Goal: Transaction & Acquisition: Book appointment/travel/reservation

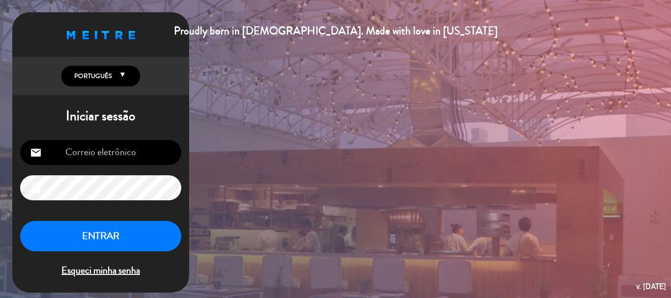
type input "[PERSON_NAME][EMAIL_ADDRESS][DOMAIN_NAME]"
click at [128, 234] on button "ENTRAR" at bounding box center [100, 236] width 161 height 31
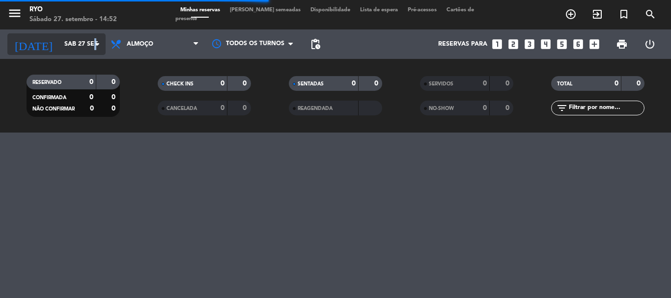
click at [96, 46] on icon "arrow_drop_down" at bounding box center [97, 44] width 12 height 12
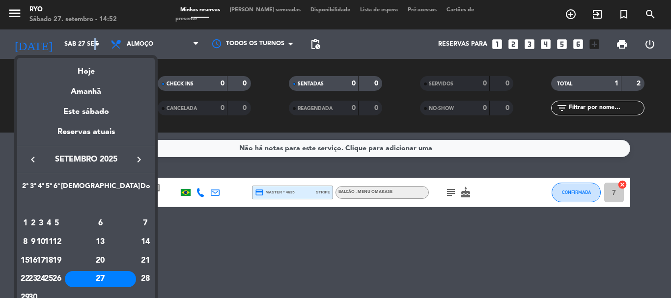
click at [135, 154] on icon "keyboard_arrow_right" at bounding box center [139, 160] width 12 height 12
click at [53, 239] on div "9" at bounding box center [48, 242] width 7 height 17
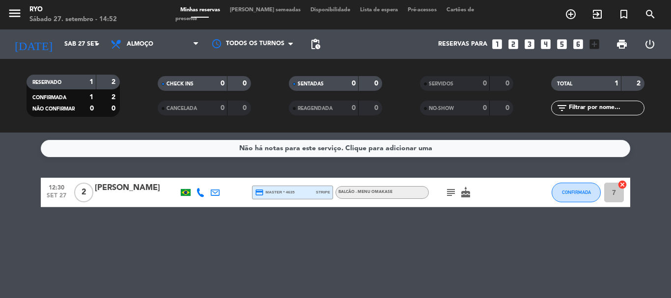
type input "Qui 9 out"
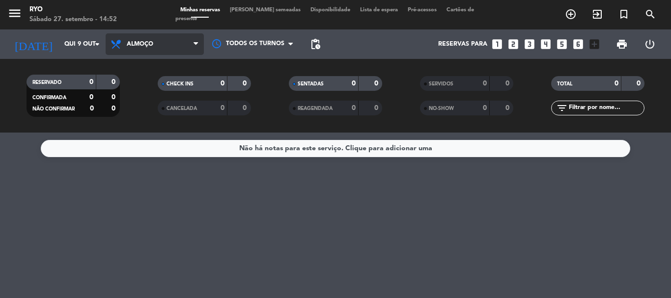
click at [161, 43] on span "Almoço" at bounding box center [155, 44] width 98 height 22
click at [140, 115] on div "menu [PERSON_NAME] 27. setembro - 14:52 Minhas reservas Mesas semeadas Disponib…" at bounding box center [335, 66] width 671 height 133
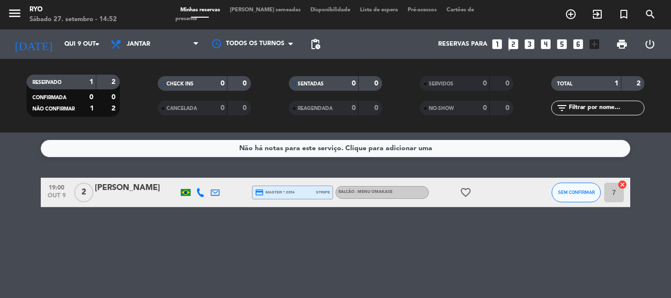
click at [509, 42] on icon "looks_two" at bounding box center [513, 44] width 13 height 13
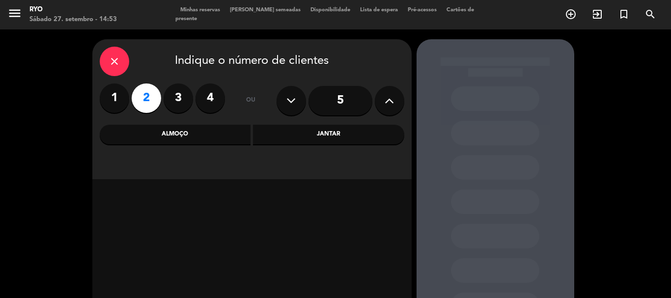
click at [307, 136] on div "Jantar" at bounding box center [328, 135] width 151 height 20
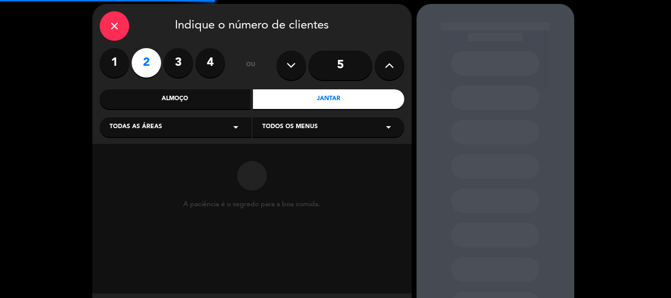
scroll to position [49, 0]
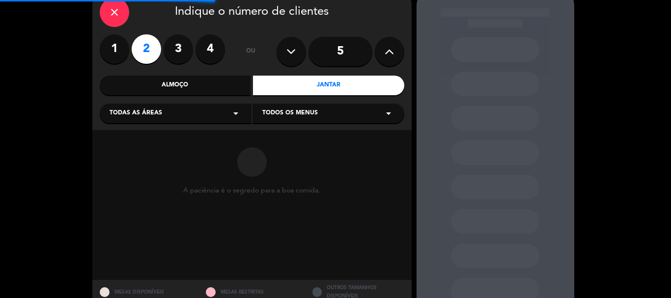
click at [159, 110] on span "Todas as áreas" at bounding box center [136, 114] width 53 height 10
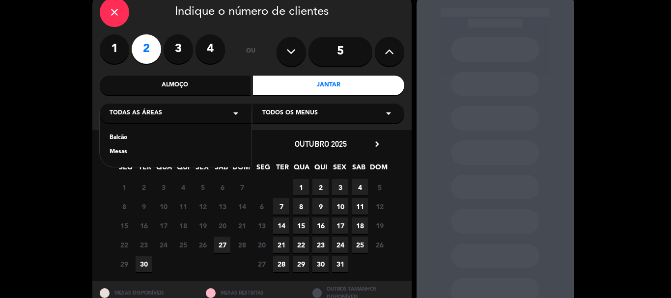
click at [127, 151] on div "Mesas" at bounding box center [176, 152] width 132 height 10
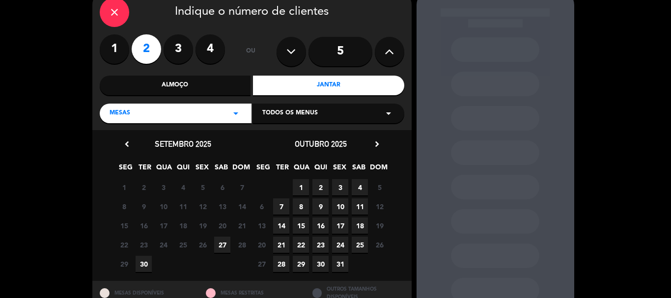
click at [320, 203] on span "9" at bounding box center [321, 207] width 16 height 16
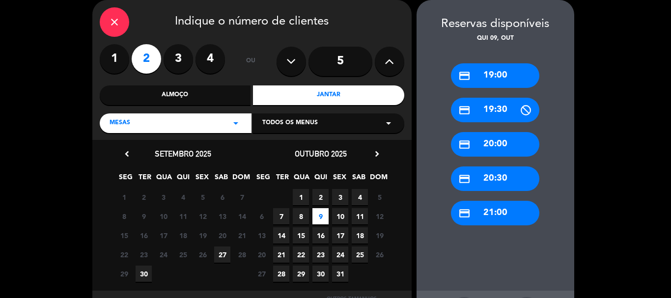
click at [488, 143] on div "credit_card 20:00" at bounding box center [495, 144] width 88 height 25
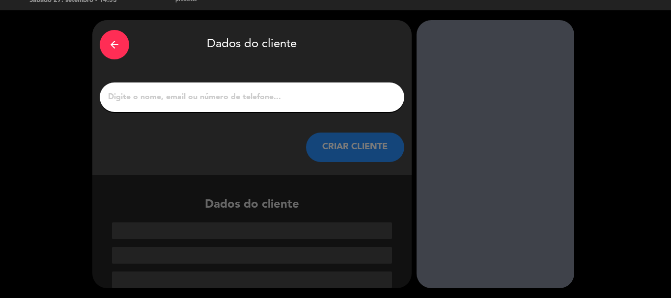
click at [324, 100] on input "1" at bounding box center [252, 97] width 290 height 14
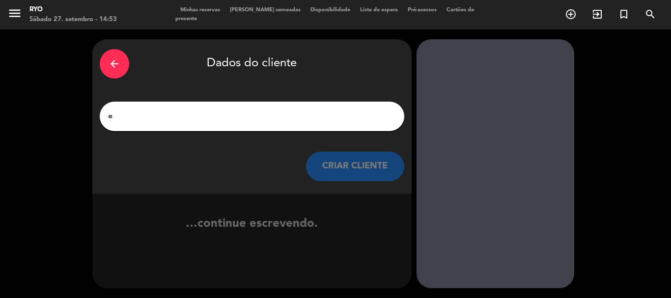
scroll to position [0, 0]
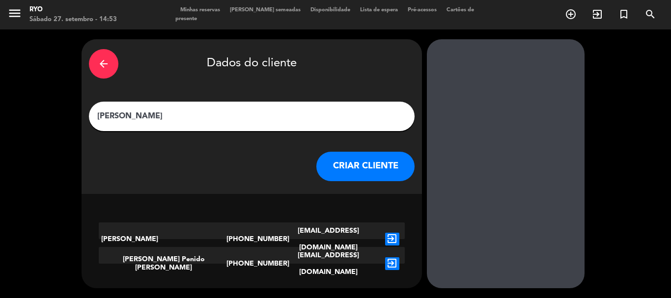
type input "[PERSON_NAME]"
click at [337, 169] on button "CRIAR CLIENTE" at bounding box center [366, 166] width 98 height 29
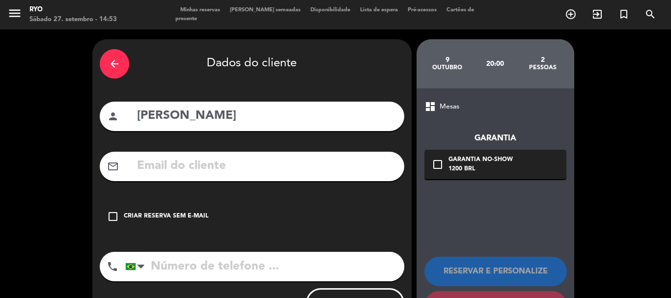
click at [206, 263] on input "tel" at bounding box center [264, 266] width 279 height 29
click at [133, 264] on div at bounding box center [131, 266] width 10 height 7
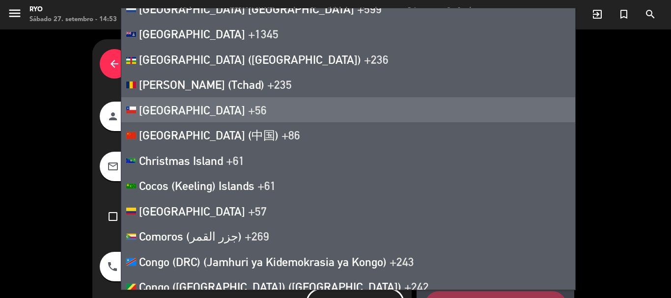
scroll to position [1180, 0]
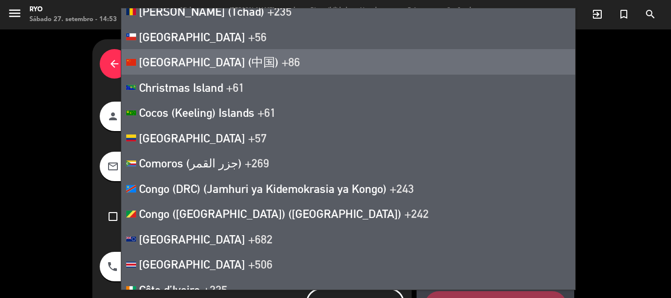
click at [181, 65] on span "[GEOGRAPHIC_DATA] (中国)" at bounding box center [209, 62] width 140 height 14
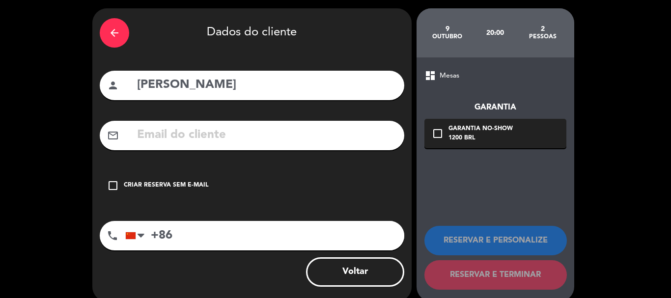
scroll to position [44, 0]
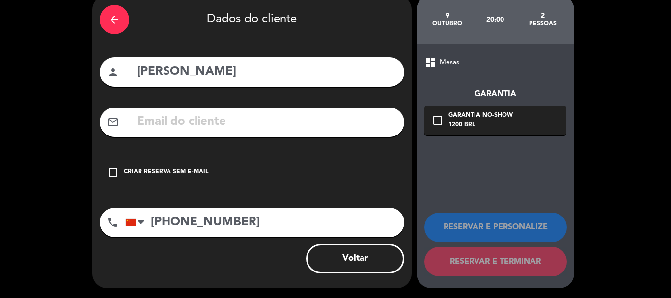
type input "[PHONE_NUMBER]"
click at [111, 172] on icon "check_box_outline_blank" at bounding box center [113, 173] width 12 height 12
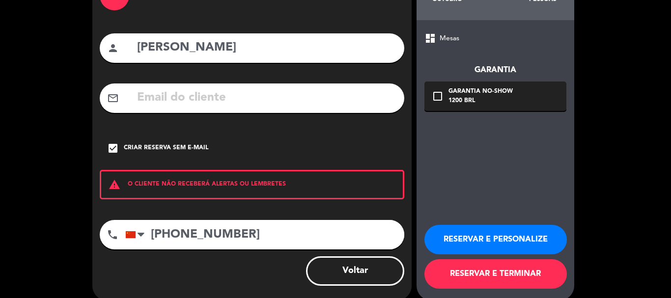
scroll to position [81, 0]
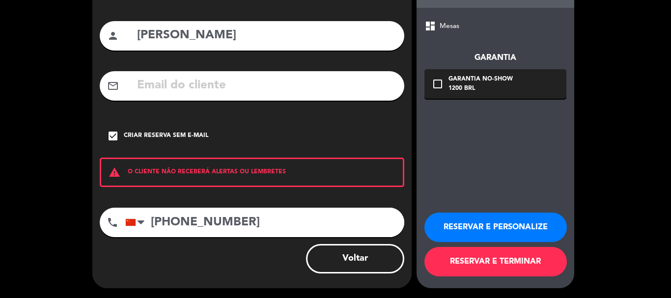
click at [503, 266] on button "RESERVAR E TERMINAR" at bounding box center [496, 261] width 143 height 29
